Goal: Information Seeking & Learning: Understand process/instructions

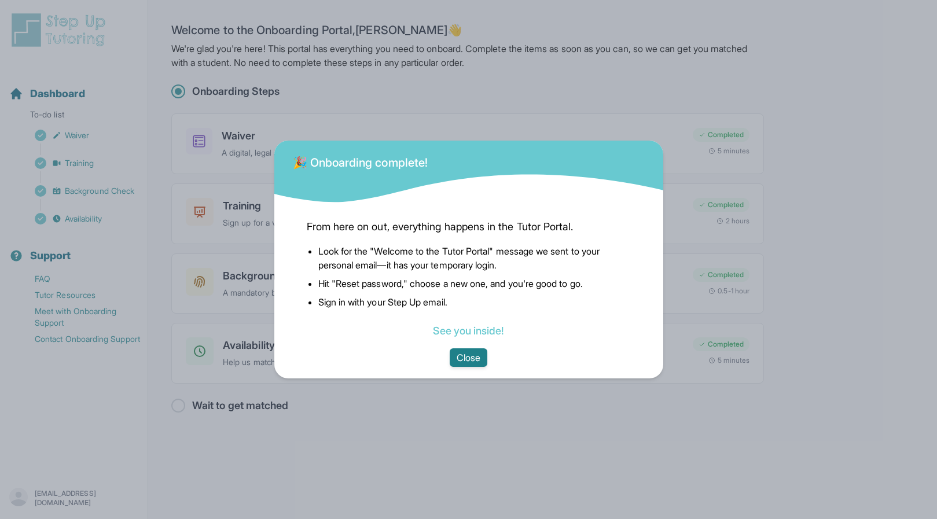
click at [468, 360] on button "Close" at bounding box center [469, 358] width 38 height 19
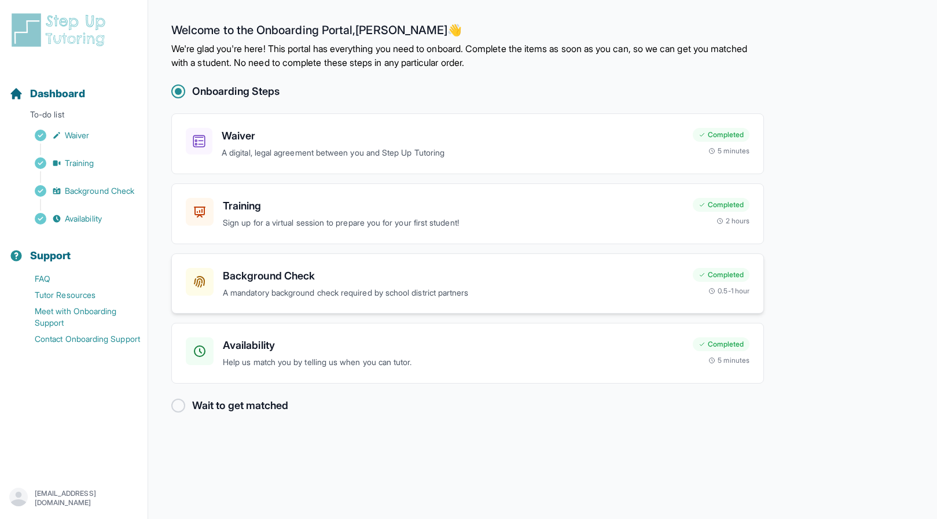
click at [310, 275] on h3 "Background Check" at bounding box center [453, 276] width 461 height 16
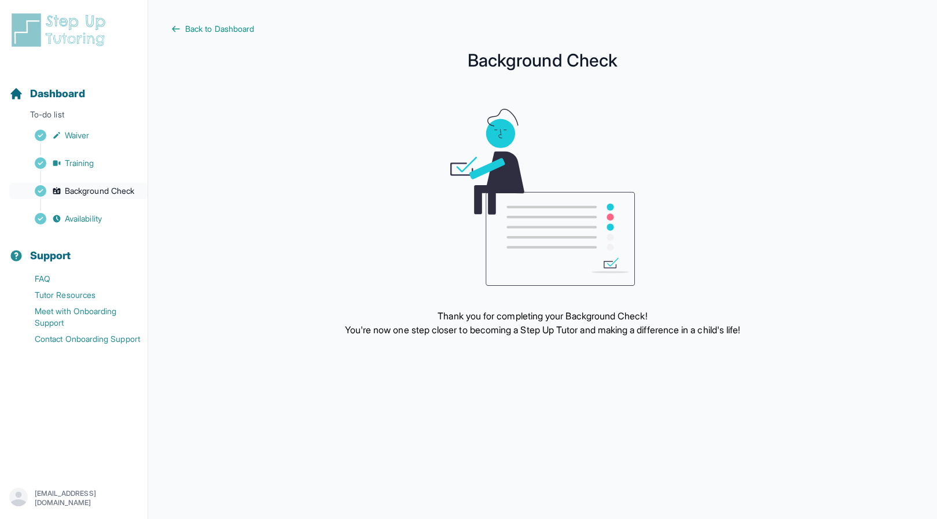
click at [129, 195] on span "Background Check" at bounding box center [99, 191] width 69 height 12
click at [50, 283] on link "FAQ" at bounding box center [78, 279] width 138 height 16
click at [96, 295] on link "Tutor Resources" at bounding box center [78, 295] width 138 height 16
